Goal: Task Accomplishment & Management: Use online tool/utility

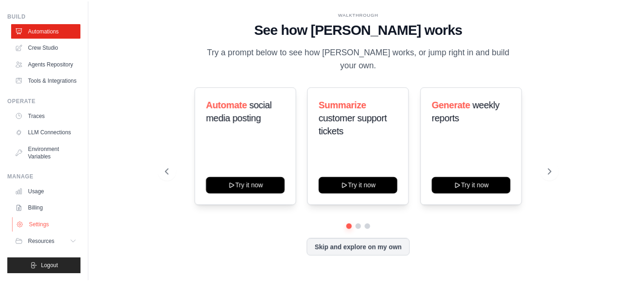
scroll to position [50, 0]
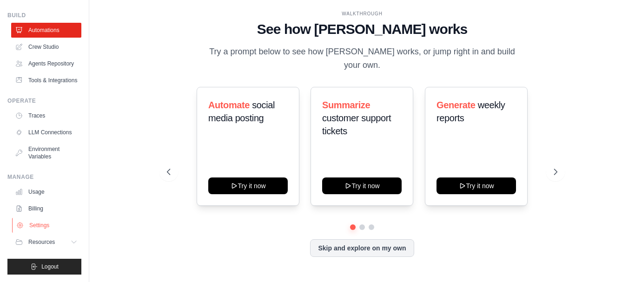
click at [56, 226] on link "Settings" at bounding box center [47, 225] width 70 height 15
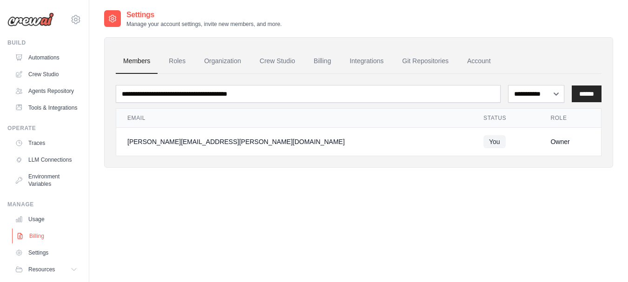
scroll to position [47, 0]
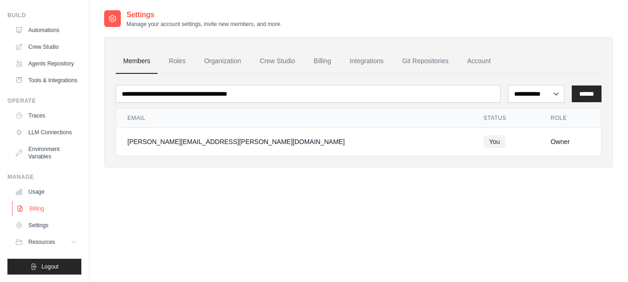
click at [36, 213] on link "Billing" at bounding box center [47, 208] width 70 height 15
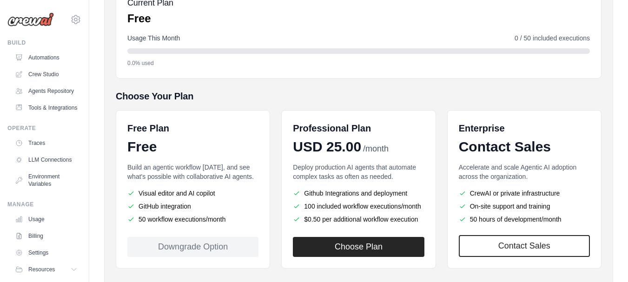
scroll to position [140, 0]
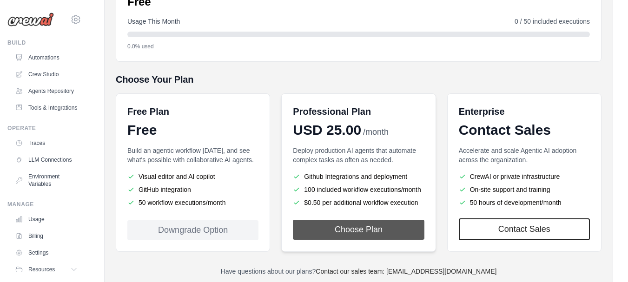
click at [376, 235] on button "Choose Plan" at bounding box center [358, 230] width 131 height 20
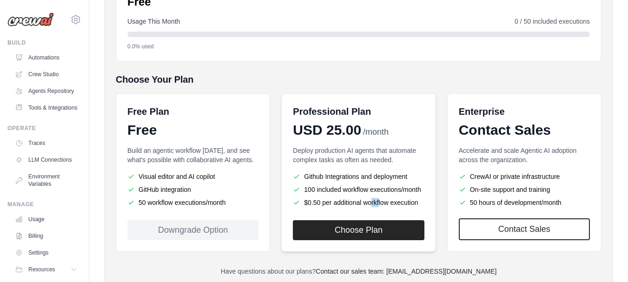
drag, startPoint x: 313, startPoint y: 203, endPoint x: 423, endPoint y: 206, distance: 109.3
click at [423, 206] on li "$0.50 per additional workflow execution" at bounding box center [358, 202] width 131 height 9
click at [420, 203] on li "$0.50 per additional workflow execution" at bounding box center [358, 202] width 131 height 9
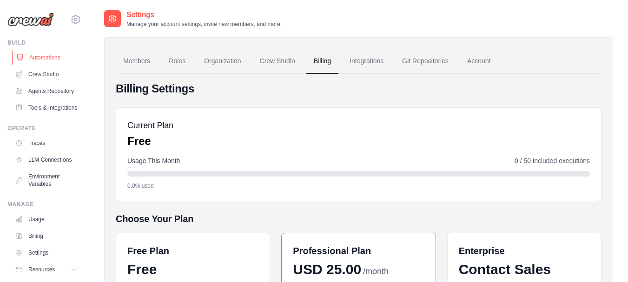
click at [49, 57] on link "Automations" at bounding box center [47, 57] width 70 height 15
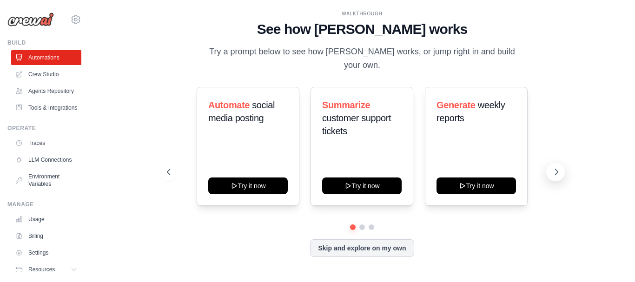
click at [555, 167] on icon at bounding box center [556, 171] width 9 height 9
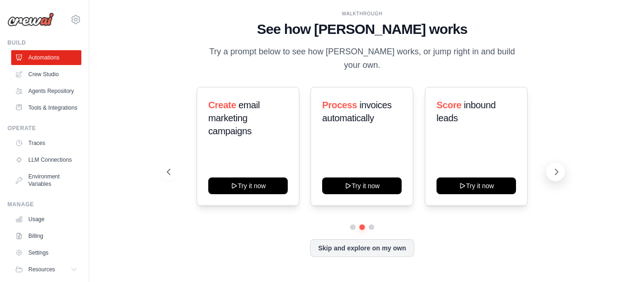
click at [555, 167] on icon at bounding box center [556, 171] width 9 height 9
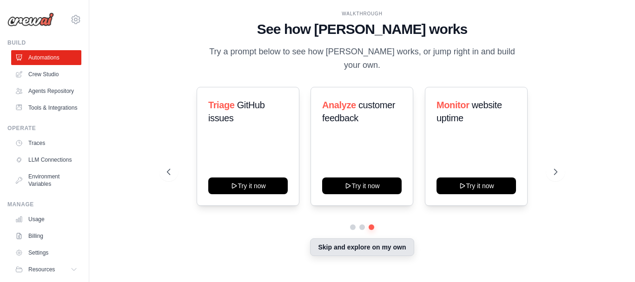
click at [397, 241] on button "Skip and explore on my own" at bounding box center [362, 248] width 104 height 18
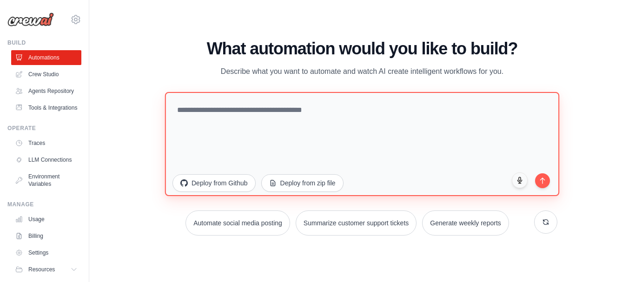
click at [288, 113] on textarea at bounding box center [362, 144] width 394 height 104
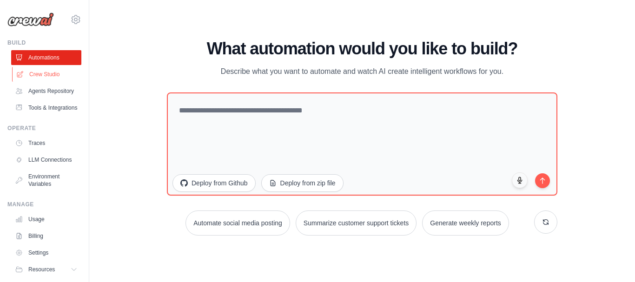
click at [47, 68] on link "Crew Studio" at bounding box center [47, 74] width 70 height 15
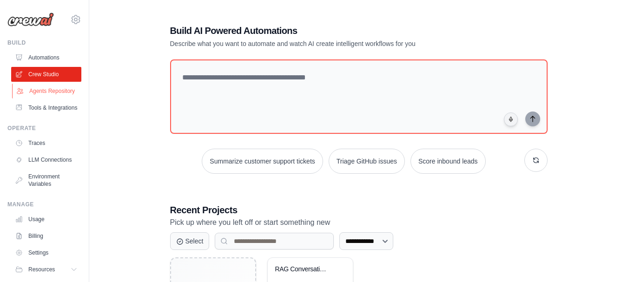
click at [51, 89] on link "Agents Repository" at bounding box center [47, 91] width 70 height 15
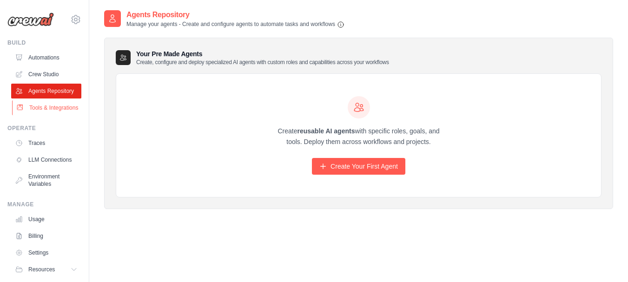
click at [41, 115] on link "Tools & Integrations" at bounding box center [47, 107] width 70 height 15
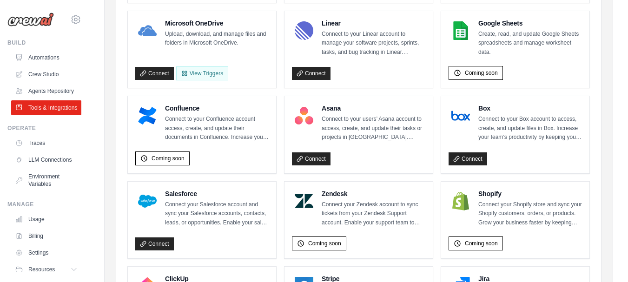
scroll to position [218, 0]
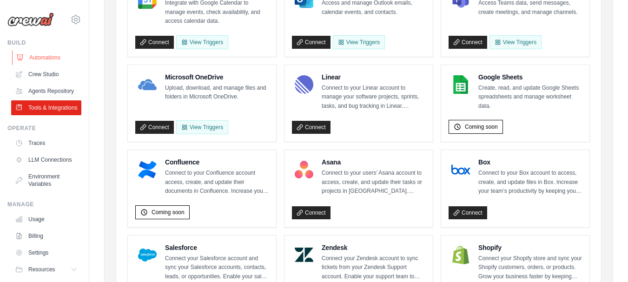
click at [21, 51] on link "Automations" at bounding box center [47, 57] width 70 height 15
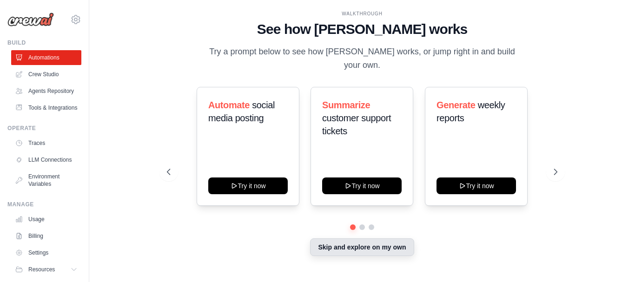
click at [385, 239] on button "Skip and explore on my own" at bounding box center [362, 248] width 104 height 18
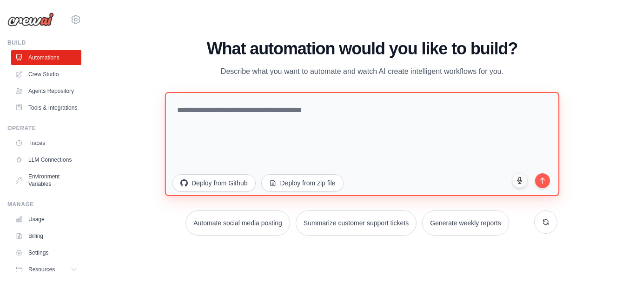
click at [299, 119] on textarea at bounding box center [362, 144] width 394 height 104
click at [296, 109] on textarea "**********" at bounding box center [362, 144] width 394 height 104
click at [330, 109] on textarea "**********" at bounding box center [362, 144] width 394 height 104
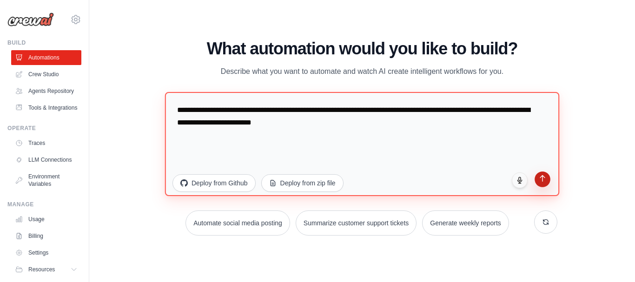
type textarea "**********"
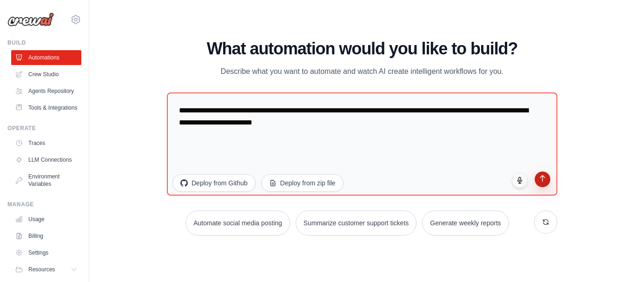
click at [542, 182] on icon "submit" at bounding box center [543, 178] width 8 height 8
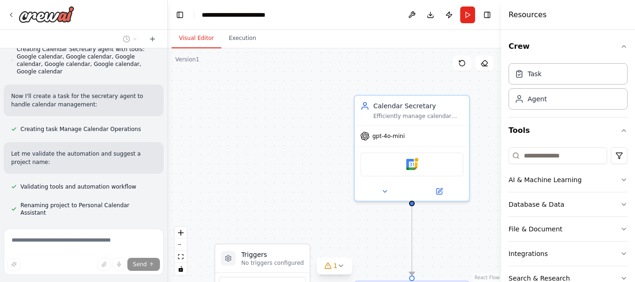
scroll to position [410, 0]
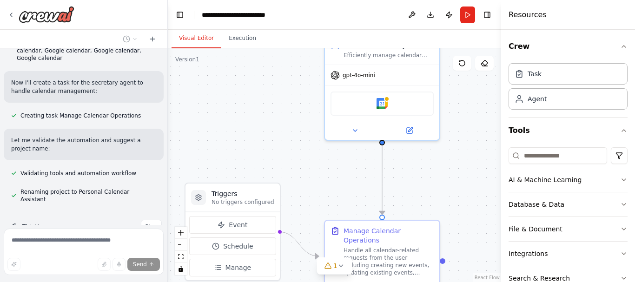
drag, startPoint x: 255, startPoint y: 177, endPoint x: 275, endPoint y: 142, distance: 40.6
click at [225, 116] on div ".deletable-edge-delete-btn { width: 20px; height: 20px; border: 0px solid #ffff…" at bounding box center [334, 165] width 333 height 234
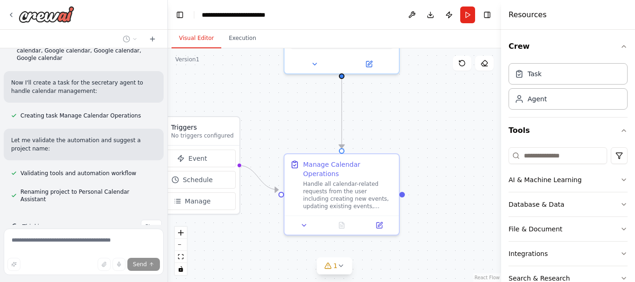
drag, startPoint x: 290, startPoint y: 153, endPoint x: 249, endPoint y: 86, distance: 78.6
click at [249, 86] on div ".deletable-edge-delete-btn { width: 20px; height: 20px; border: 0px solid #ffff…" at bounding box center [334, 165] width 333 height 234
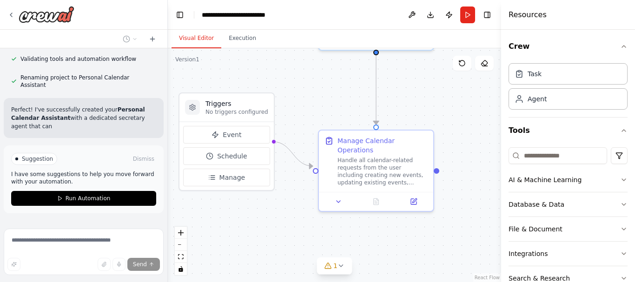
drag, startPoint x: 429, startPoint y: 126, endPoint x: 464, endPoint y: 103, distance: 41.7
click at [464, 103] on div ".deletable-edge-delete-btn { width: 20px; height: 20px; border: 0px solid #ffff…" at bounding box center [334, 165] width 333 height 234
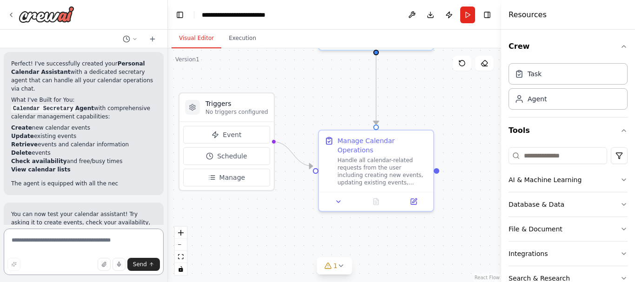
scroll to position [545, 0]
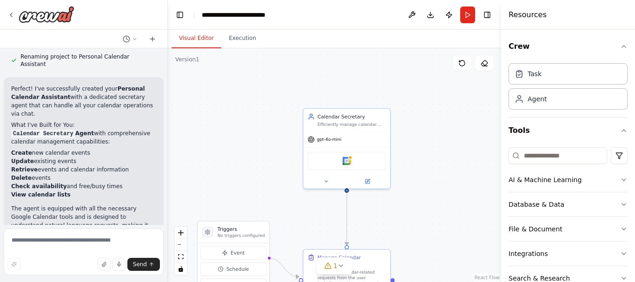
drag, startPoint x: 444, startPoint y: 102, endPoint x: 424, endPoint y: 223, distance: 122.6
click at [424, 223] on div ".deletable-edge-delete-btn { width: 20px; height: 20px; border: 0px solid #ffff…" at bounding box center [334, 165] width 333 height 234
click at [348, 160] on img at bounding box center [346, 161] width 8 height 8
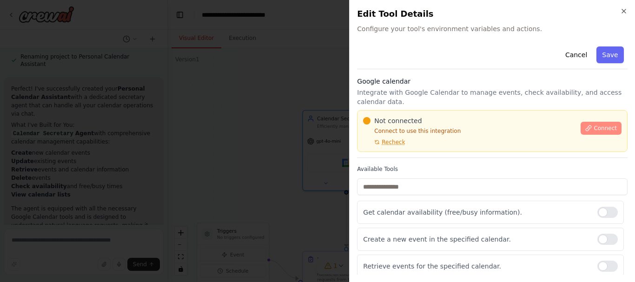
click at [594, 129] on span "Connect" at bounding box center [605, 128] width 23 height 7
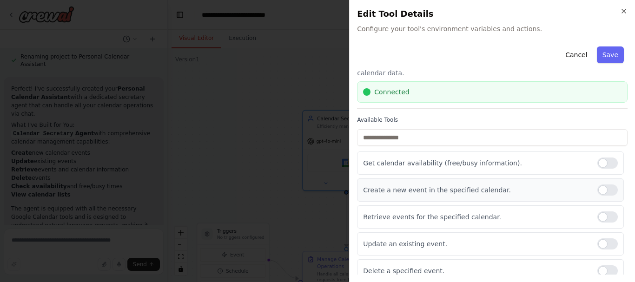
scroll to position [0, 0]
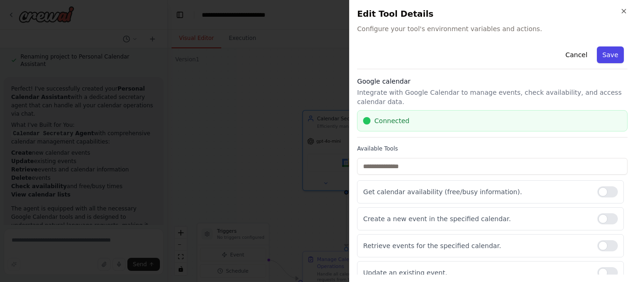
click at [599, 58] on button "Save" at bounding box center [610, 55] width 27 height 17
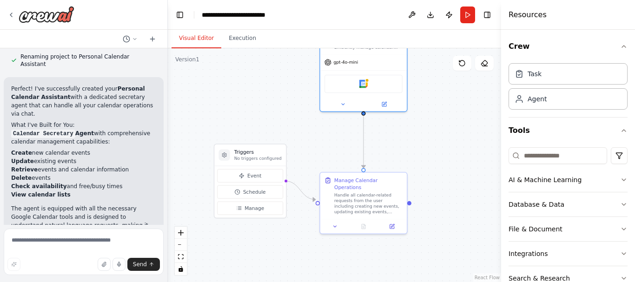
drag, startPoint x: 429, startPoint y: 200, endPoint x: 446, endPoint y: 121, distance: 80.9
click at [446, 121] on div ".deletable-edge-delete-btn { width: 20px; height: 20px; border: 0px solid #ffff…" at bounding box center [334, 165] width 333 height 234
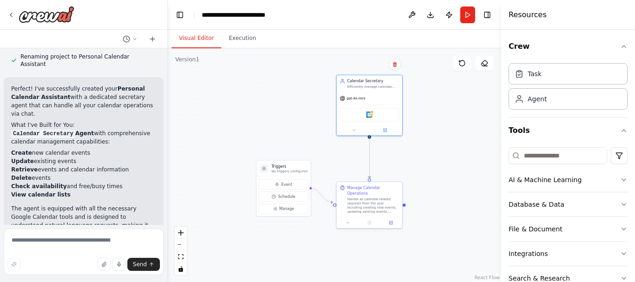
drag, startPoint x: 438, startPoint y: 150, endPoint x: 427, endPoint y: 157, distance: 12.7
click at [427, 158] on div ".deletable-edge-delete-btn { width: 20px; height: 20px; border: 0px solid #ffff…" at bounding box center [334, 165] width 333 height 234
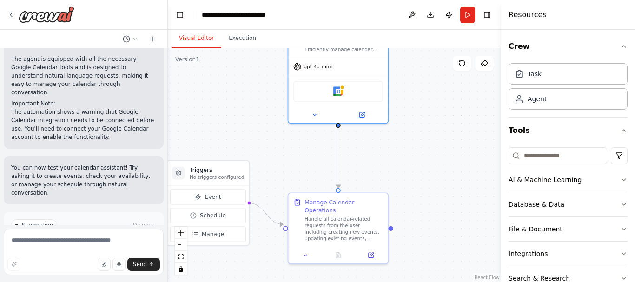
scroll to position [708, 0]
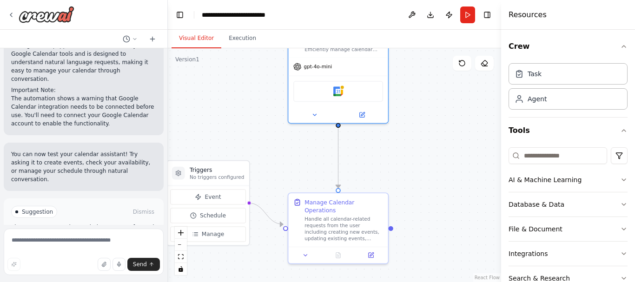
click at [102, 244] on button "Run Automation" at bounding box center [83, 251] width 145 height 15
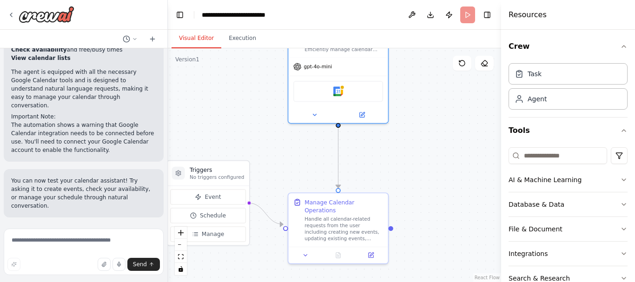
scroll to position [633, 0]
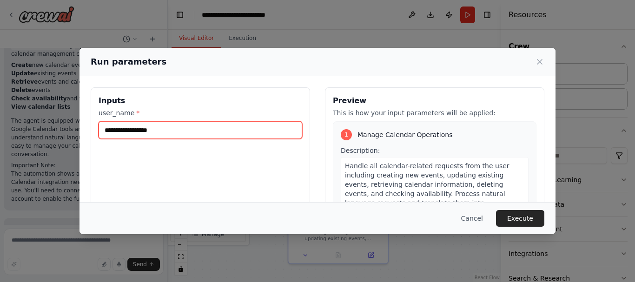
click at [168, 134] on input "user_name *" at bounding box center [201, 130] width 204 height 18
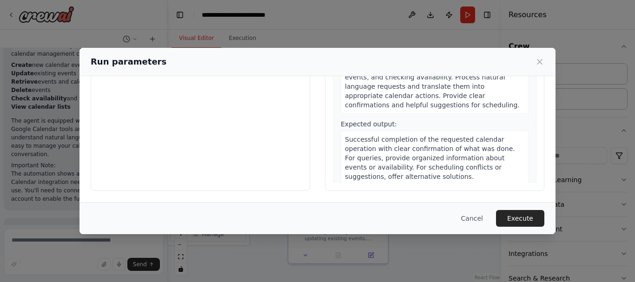
scroll to position [0, 0]
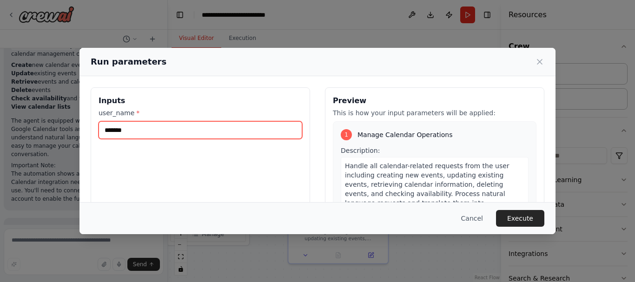
type input "*******"
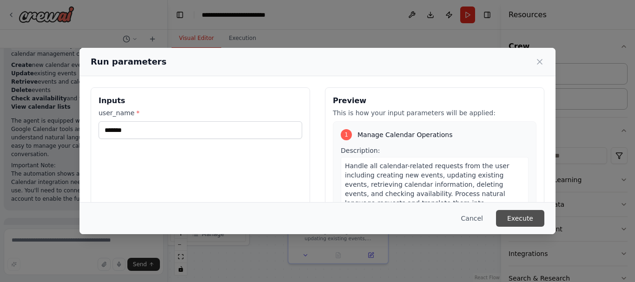
click at [542, 218] on button "Execute" at bounding box center [520, 218] width 48 height 17
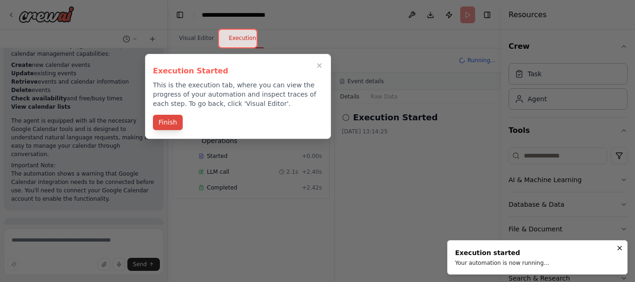
scroll to position [708, 0]
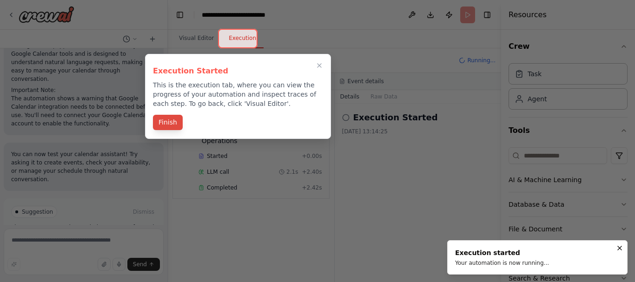
click at [164, 120] on button "Finish" at bounding box center [168, 122] width 30 height 15
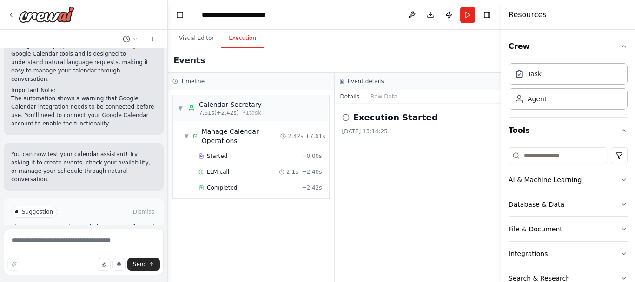
click at [344, 116] on icon at bounding box center [345, 117] width 7 height 7
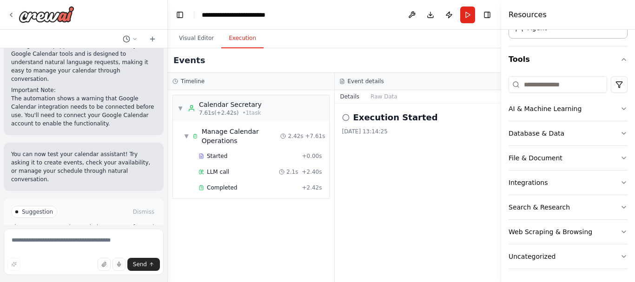
scroll to position [73, 0]
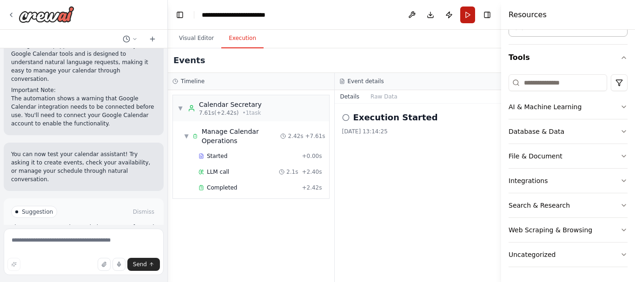
click at [466, 18] on button "Run" at bounding box center [467, 15] width 15 height 17
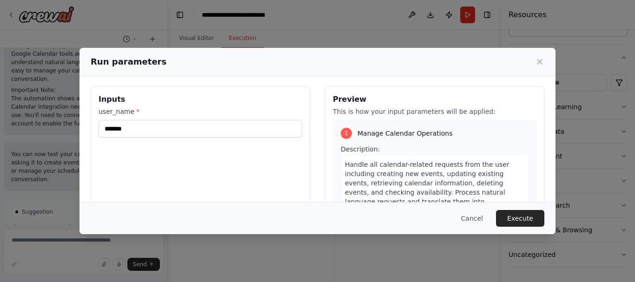
scroll to position [0, 0]
click at [412, 169] on span "Handle all calendar-related requests from the user including creating new event…" at bounding box center [432, 193] width 175 height 63
click at [424, 181] on span "Handle all calendar-related requests from the user including creating new event…" at bounding box center [432, 193] width 175 height 63
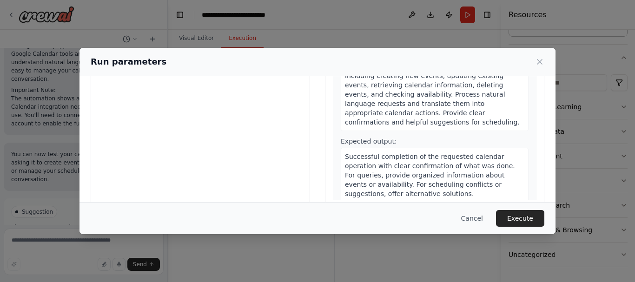
scroll to position [117, 0]
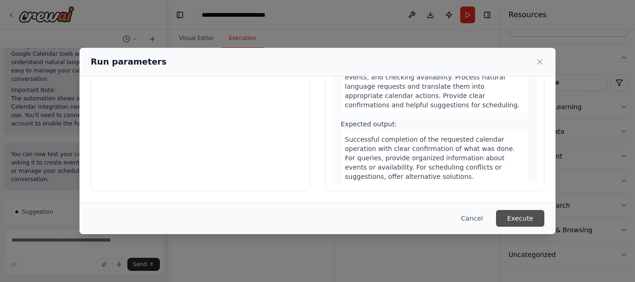
click at [534, 219] on button "Execute" at bounding box center [520, 218] width 48 height 17
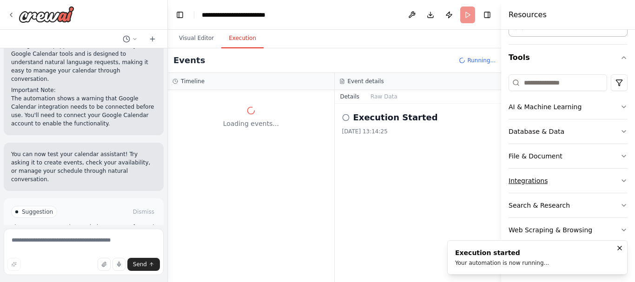
scroll to position [0, 0]
